Goal: Find specific page/section: Find specific page/section

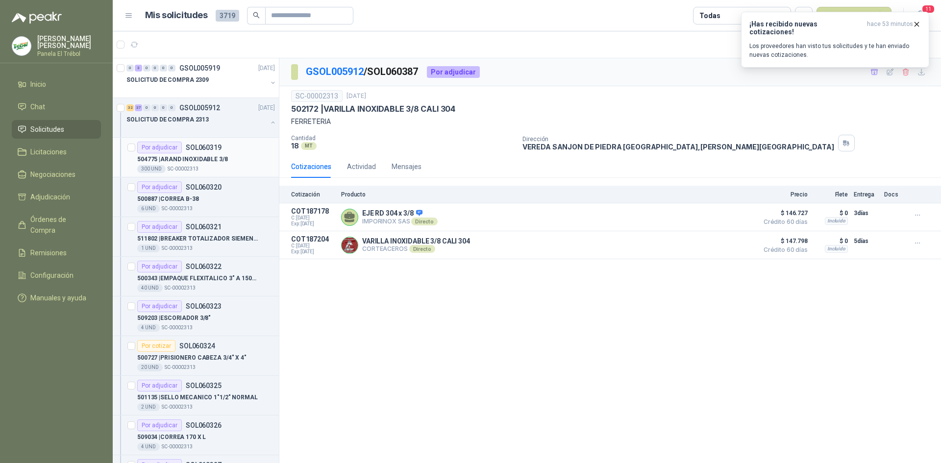
click at [216, 160] on p "504775 | [PERSON_NAME] INOXIDABLE 3/8" at bounding box center [182, 159] width 91 height 9
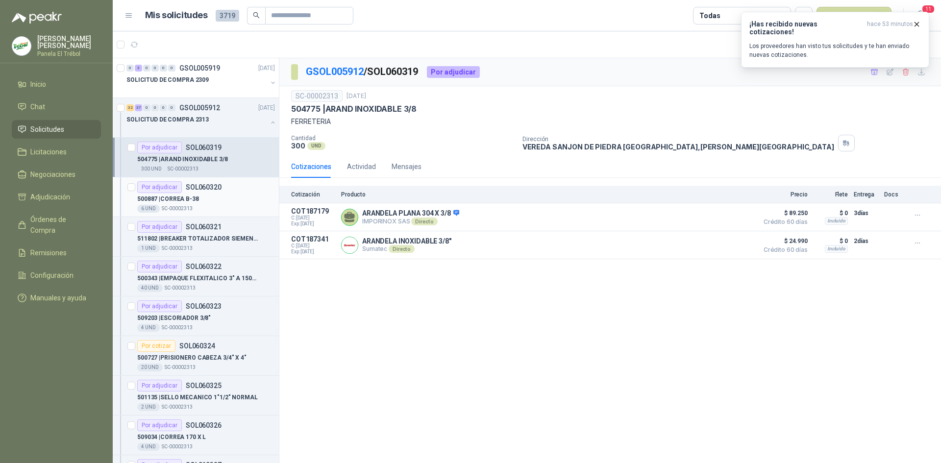
click at [200, 205] on div "6 UND  SC-00002313" at bounding box center [206, 209] width 138 height 8
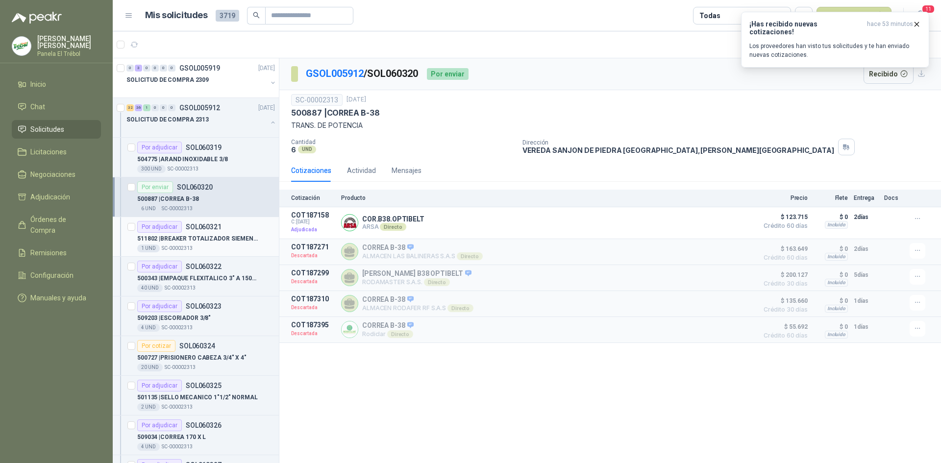
click at [225, 246] on div "1 UND  SC-00002313" at bounding box center [206, 249] width 138 height 8
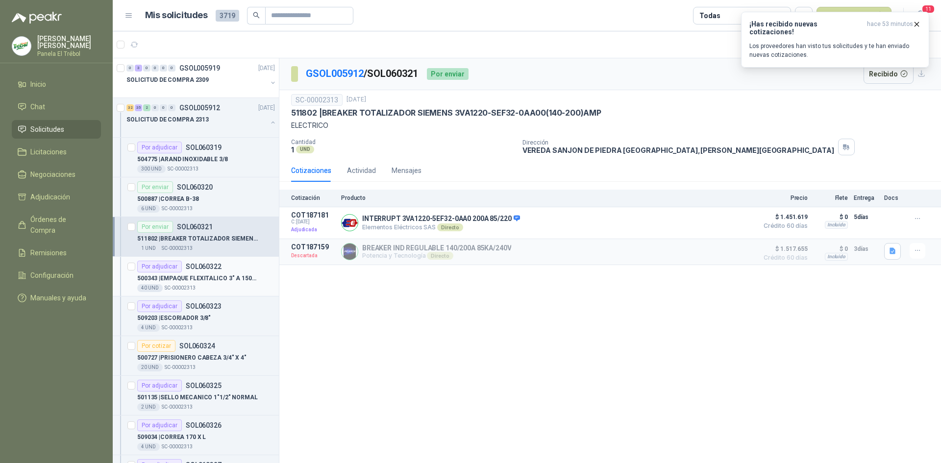
click at [211, 286] on div "40 UND  SC-00002313" at bounding box center [206, 288] width 138 height 8
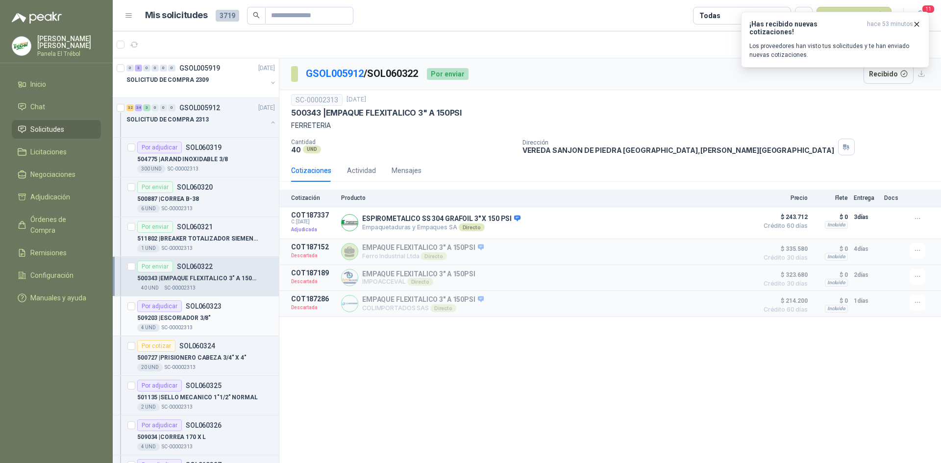
click at [199, 316] on p "509203 | ESCORIADOR 3/8"" at bounding box center [174, 318] width 74 height 9
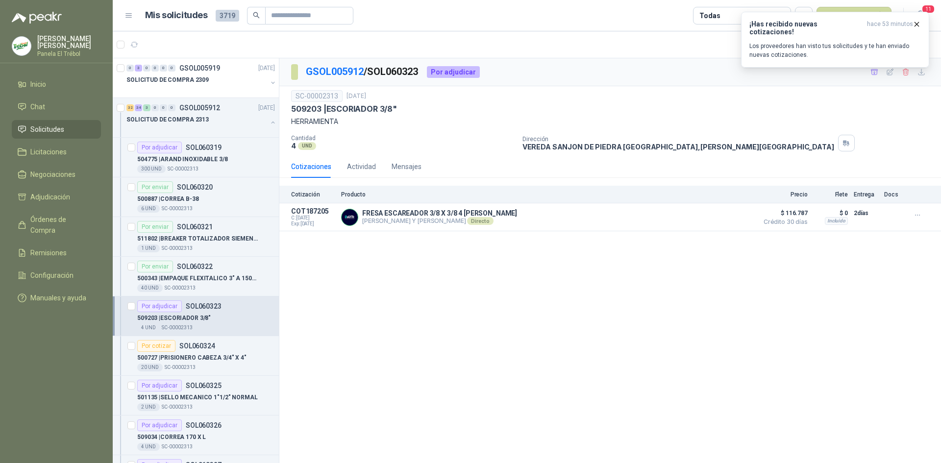
click at [206, 321] on p "509203 | ESCORIADOR 3/8"" at bounding box center [174, 318] width 74 height 9
